Goal: Go to known website: Access a specific website the user already knows

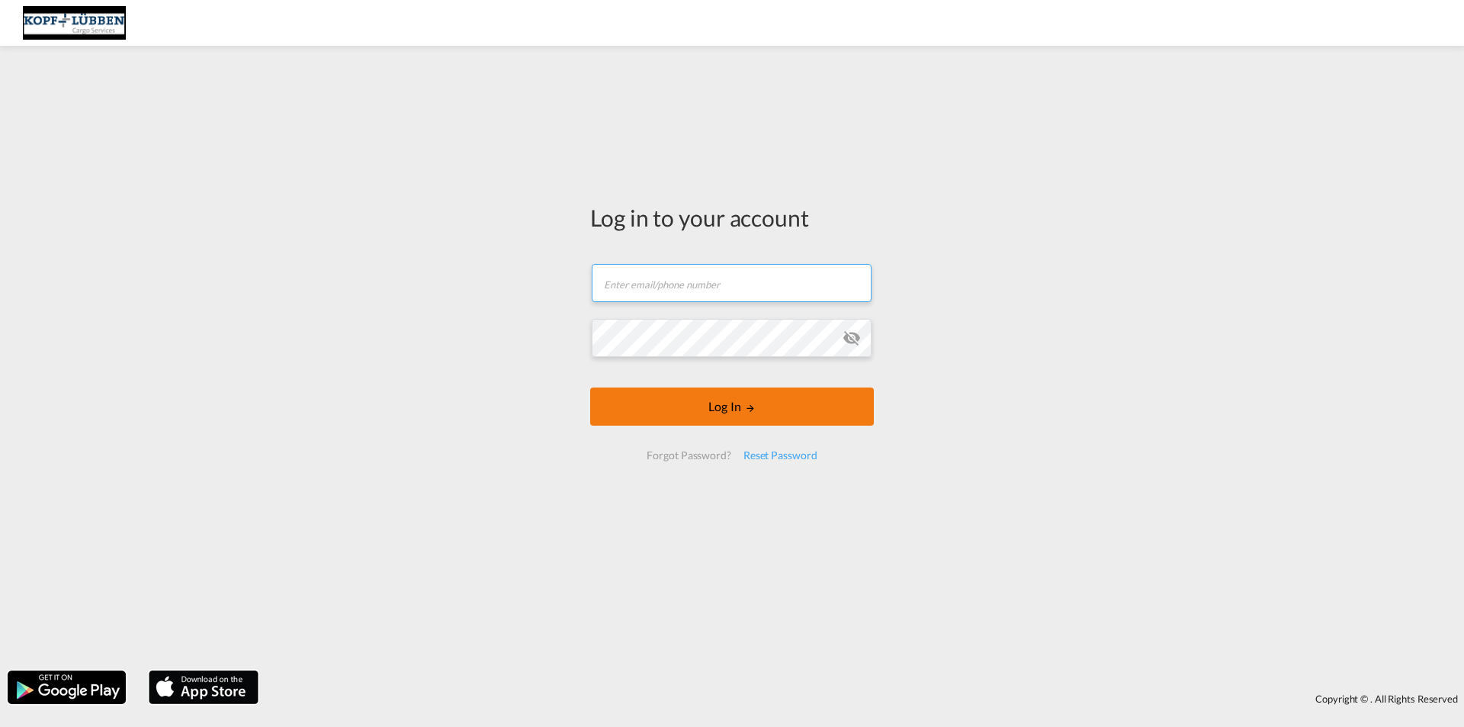
type input "[EMAIL_ADDRESS][PERSON_NAME][DOMAIN_NAME]"
click at [662, 415] on button "Log In" at bounding box center [732, 406] width 284 height 38
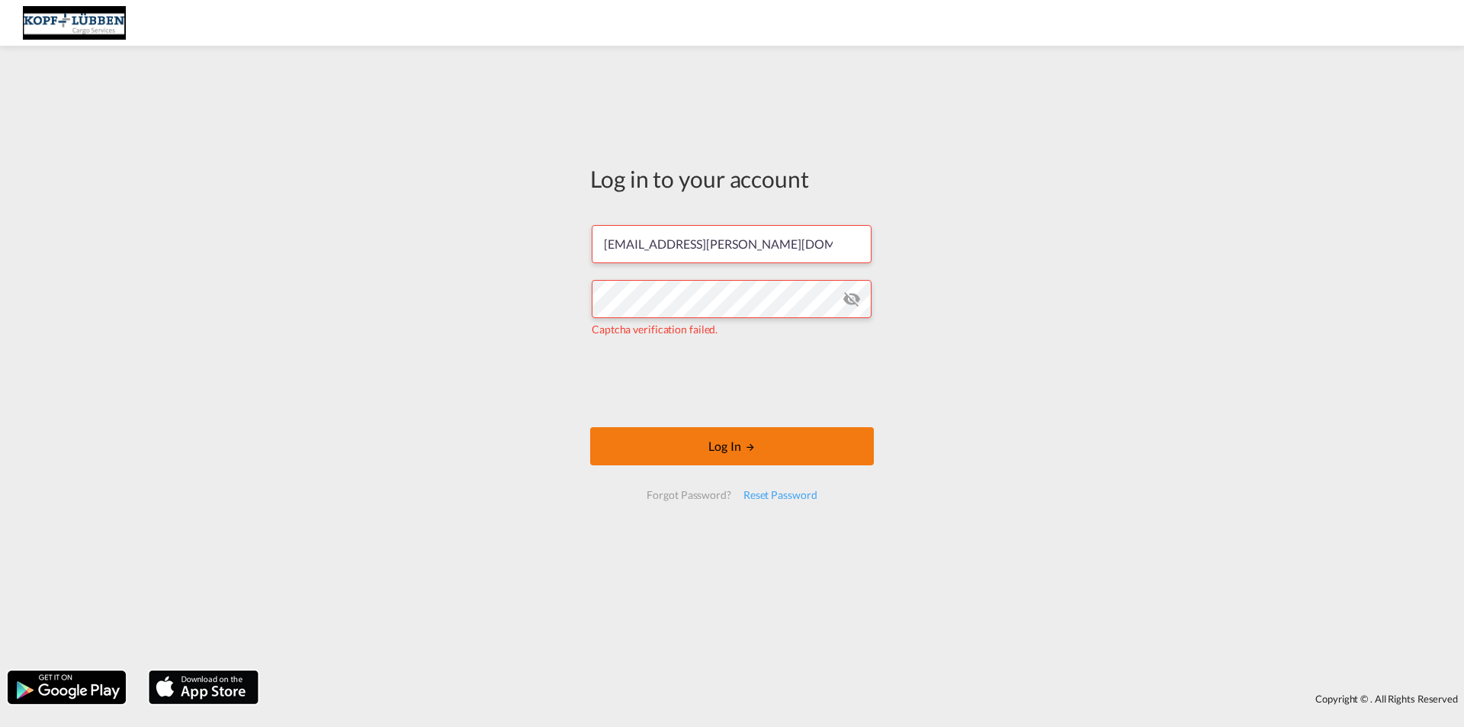
click at [665, 445] on button "Log In" at bounding box center [732, 446] width 284 height 38
